Goal: Task Accomplishment & Management: Manage account settings

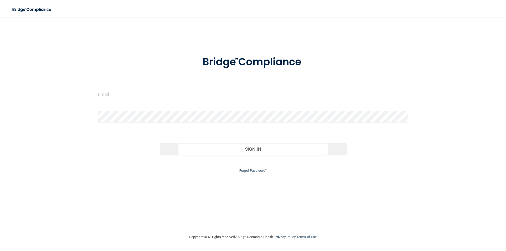
type input "[PERSON_NAME][EMAIL_ADDRESS][PERSON_NAME][DOMAIN_NAME]"
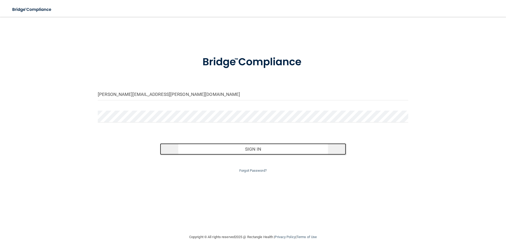
click at [247, 151] on button "Sign In" at bounding box center [253, 149] width 186 height 12
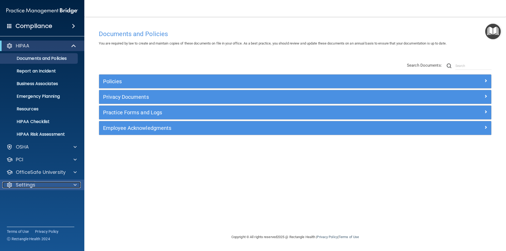
click at [40, 183] on div "Settings" at bounding box center [34, 185] width 65 height 6
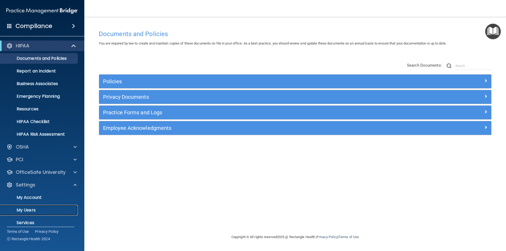
click at [33, 208] on p "My Users" at bounding box center [39, 210] width 72 height 5
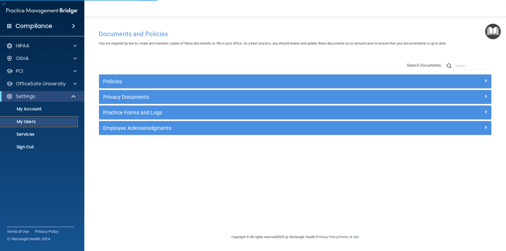
select select "20"
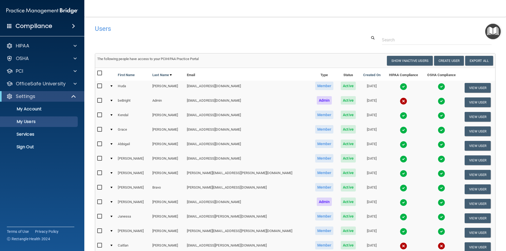
click at [99, 245] on input "checkbox" at bounding box center [100, 245] width 6 height 4
checkbox input "true"
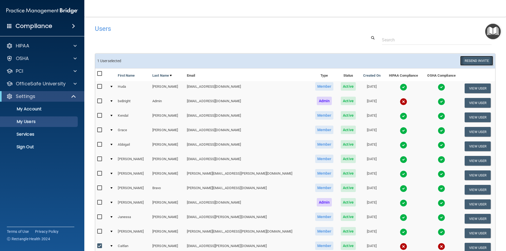
click at [476, 60] on button "Resend Invite" at bounding box center [476, 61] width 33 height 10
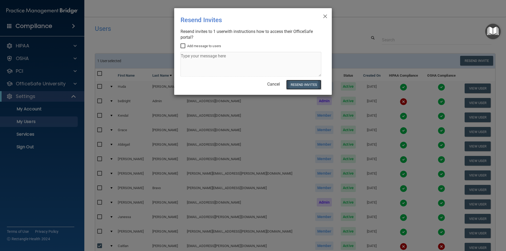
click at [296, 84] on button "Resend Invites" at bounding box center [303, 85] width 35 height 10
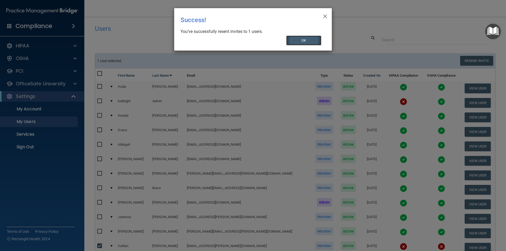
click at [309, 42] on button "OK" at bounding box center [303, 41] width 35 height 10
